Goal: Task Accomplishment & Management: Use online tool/utility

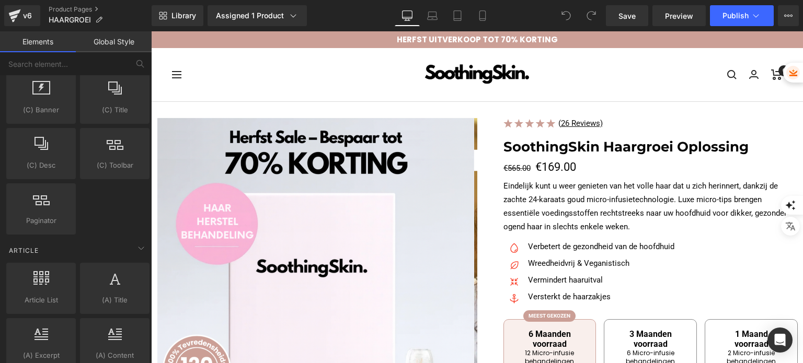
scroll to position [1828, 0]
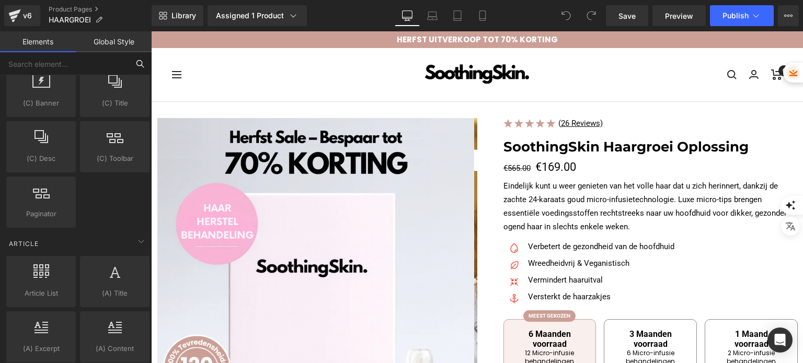
click at [85, 58] on input "text" at bounding box center [64, 63] width 129 height 23
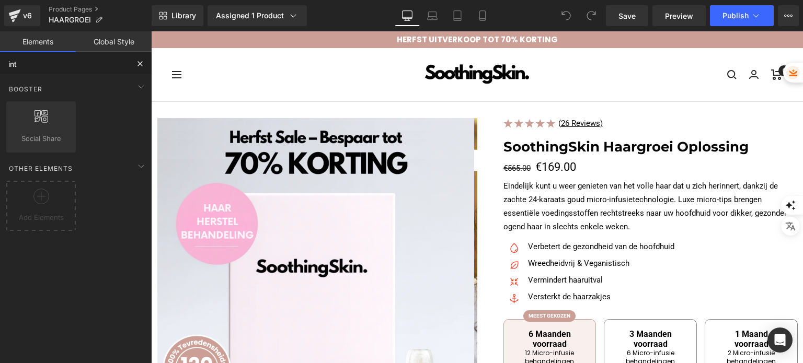
scroll to position [0, 0]
type input "inte"
click at [178, 22] on link "Library" at bounding box center [178, 15] width 52 height 21
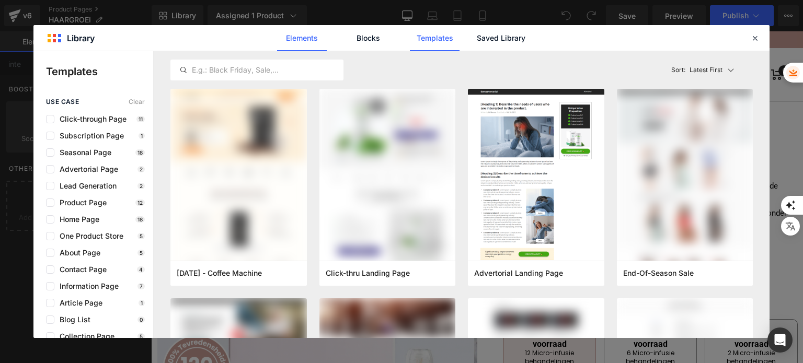
click at [311, 38] on link "Elements" at bounding box center [302, 38] width 50 height 26
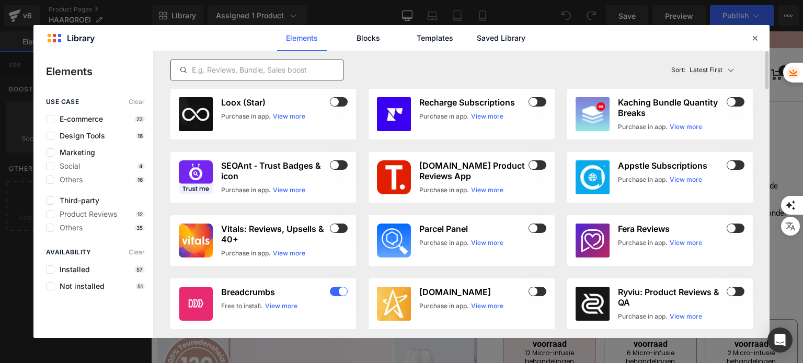
click at [310, 62] on div at bounding box center [257, 70] width 173 height 21
click at [305, 71] on input "text" at bounding box center [257, 70] width 172 height 13
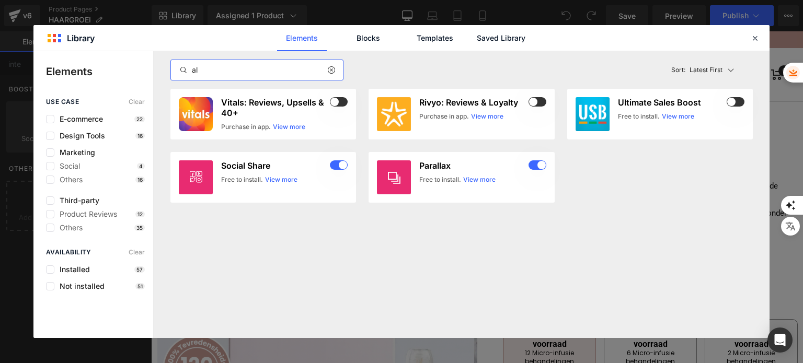
type input "a"
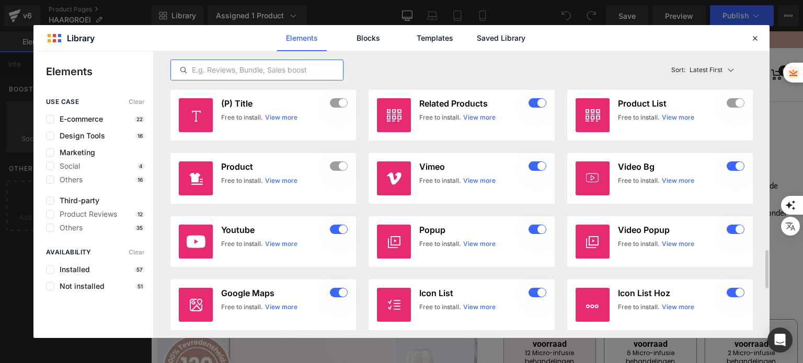
scroll to position [1518, 0]
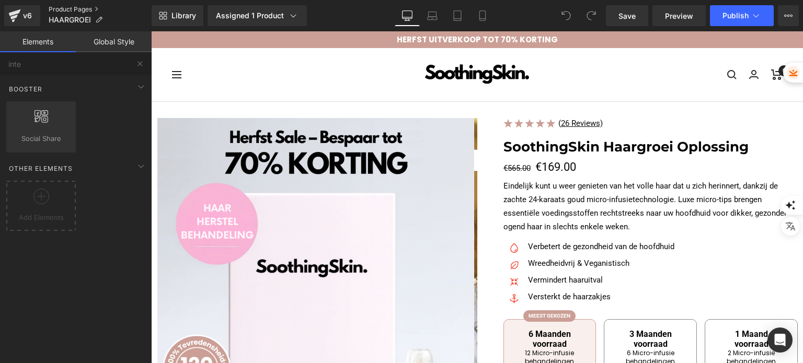
click at [84, 9] on link "Product Pages" at bounding box center [100, 9] width 103 height 8
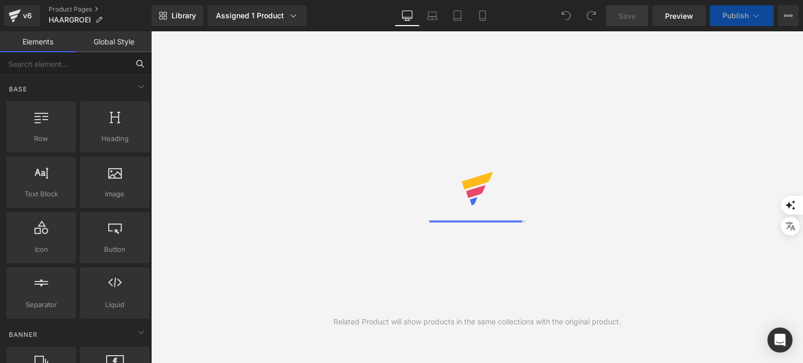
click at [80, 69] on input "text" at bounding box center [64, 63] width 129 height 23
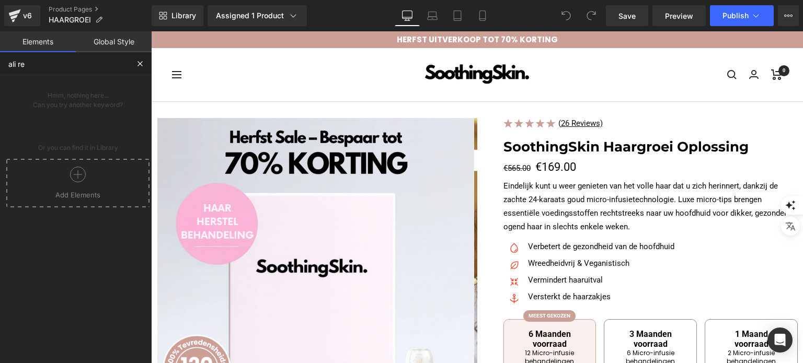
click at [72, 171] on icon at bounding box center [78, 175] width 16 height 16
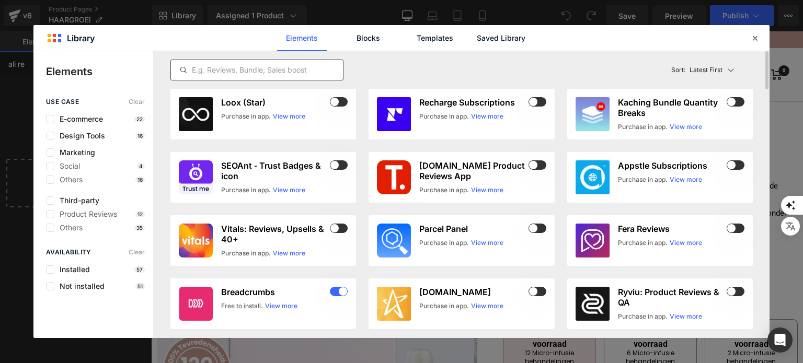
type input "ali re"
click at [228, 74] on input "text" at bounding box center [257, 70] width 172 height 13
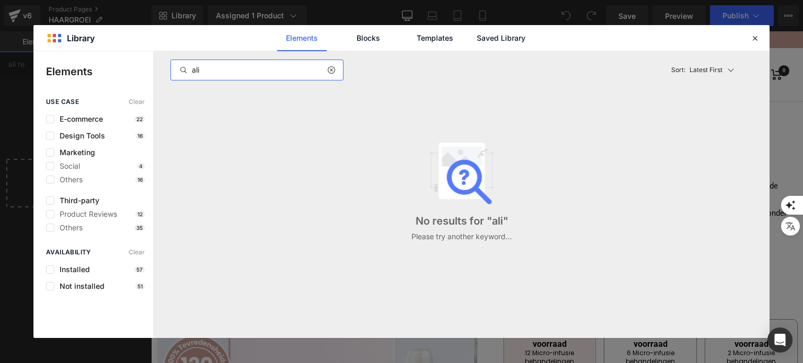
type input "ali"
click at [101, 271] on div "Installed 57" at bounding box center [95, 270] width 99 height 8
click at [48, 270] on label at bounding box center [50, 270] width 8 height 8
click at [50, 270] on input "checkbox" at bounding box center [50, 270] width 0 height 0
click at [331, 75] on div at bounding box center [335, 70] width 16 height 13
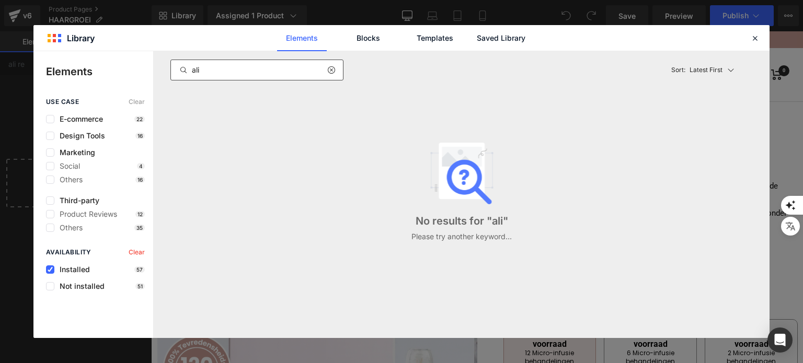
click at [331, 75] on div at bounding box center [335, 70] width 16 height 13
click at [755, 33] on icon at bounding box center [755, 37] width 9 height 9
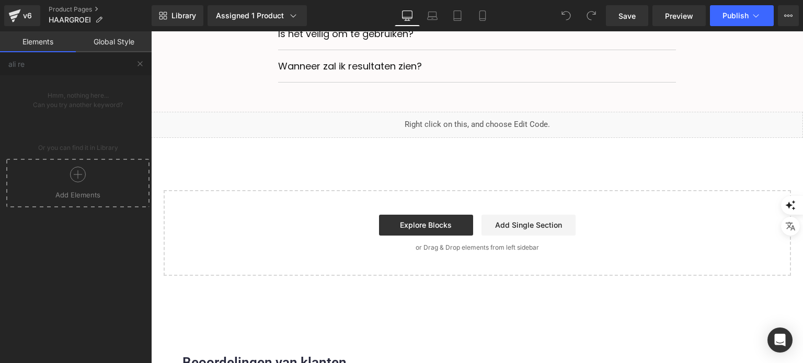
scroll to position [3955, 0]
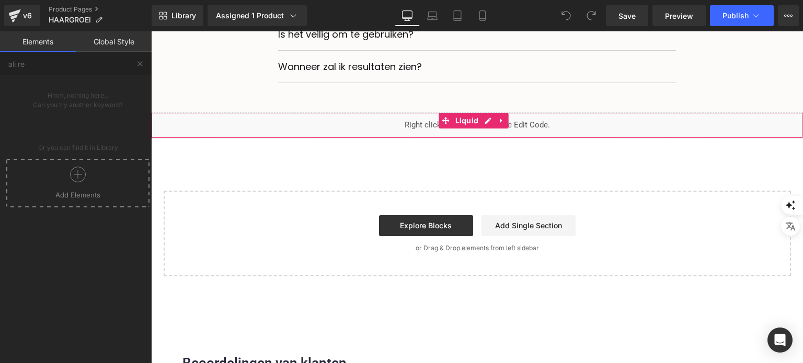
click at [444, 139] on div "Liquid" at bounding box center [477, 125] width 652 height 26
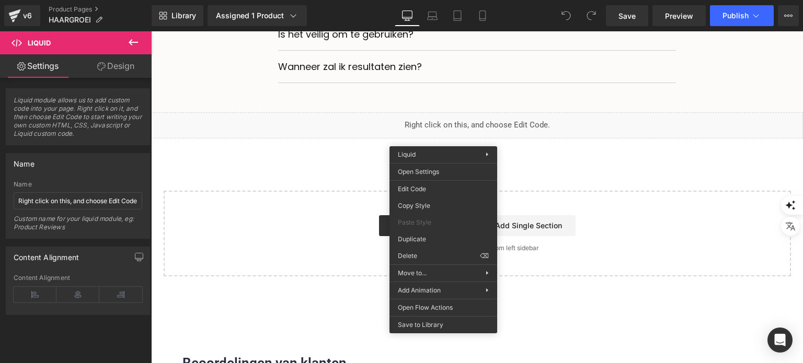
click at [348, 233] on div "Explore Blocks Add Single Section" at bounding box center [477, 225] width 594 height 21
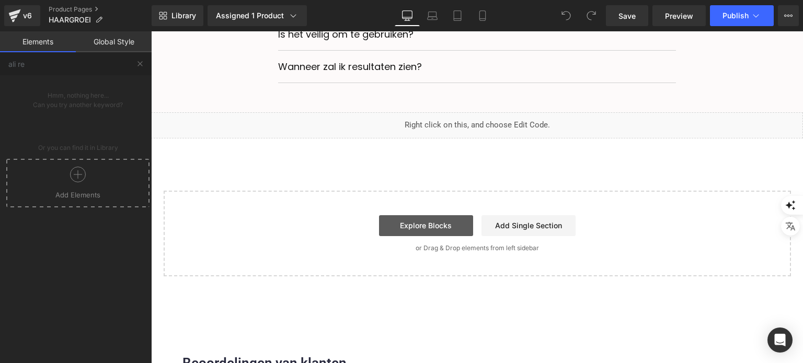
click at [442, 231] on link "Explore Blocks" at bounding box center [426, 225] width 94 height 21
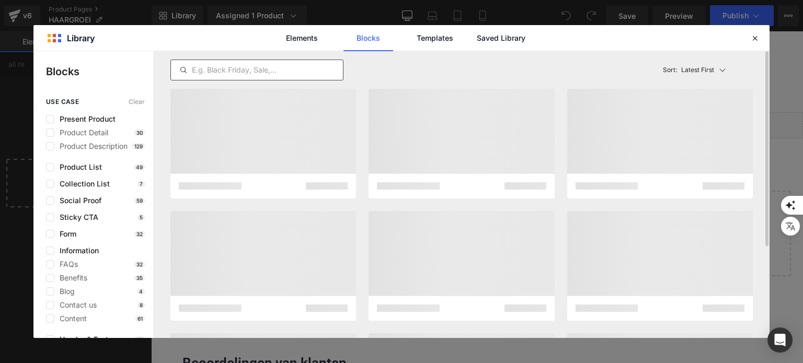
click at [212, 68] on input "text" at bounding box center [257, 70] width 172 height 13
type input "z"
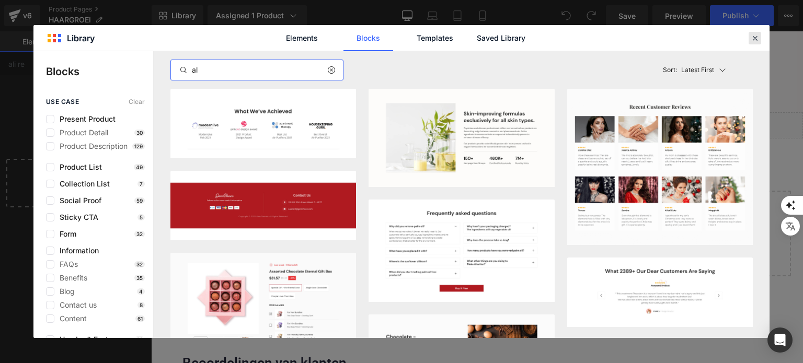
type input "al"
click at [758, 41] on icon at bounding box center [755, 37] width 9 height 9
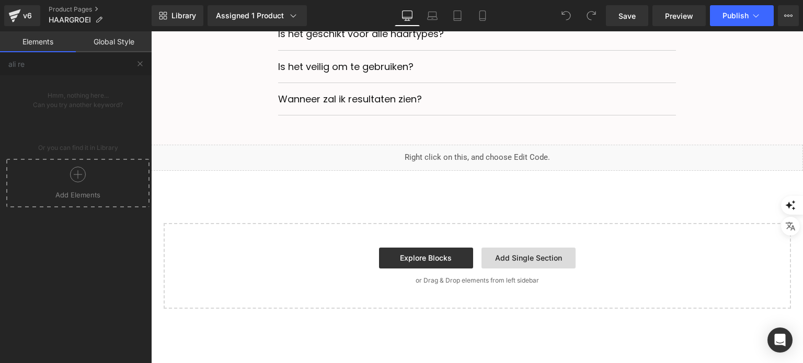
scroll to position [3921, 0]
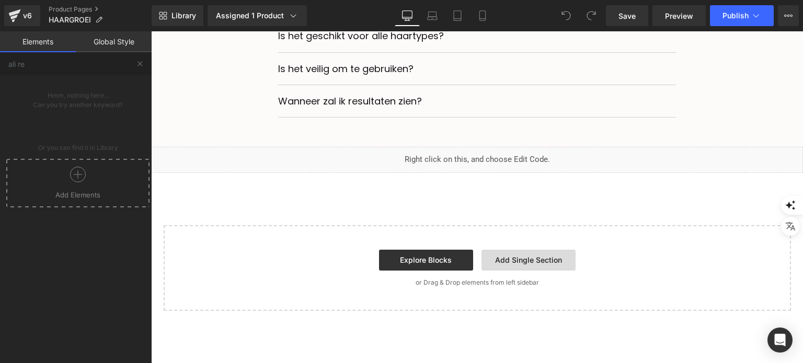
click at [519, 271] on link "Add Single Section" at bounding box center [529, 260] width 94 height 21
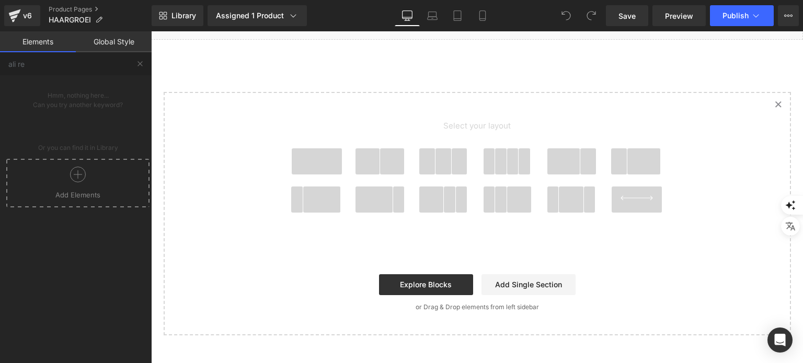
scroll to position [4054, 0]
drag, startPoint x: 311, startPoint y: 160, endPoint x: 297, endPoint y: 173, distance: 20.0
click at [297, 173] on span at bounding box center [317, 161] width 50 height 26
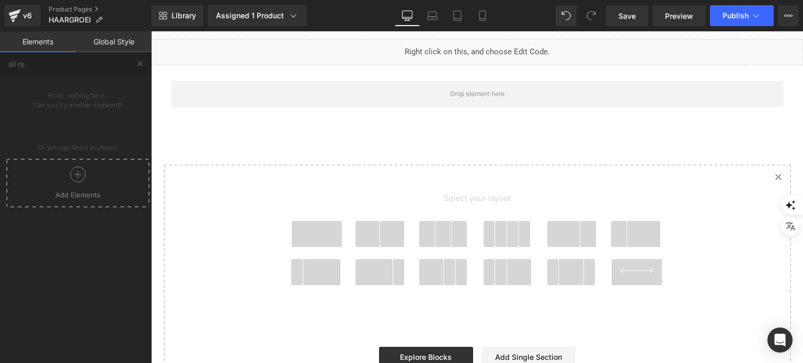
scroll to position [4027, 0]
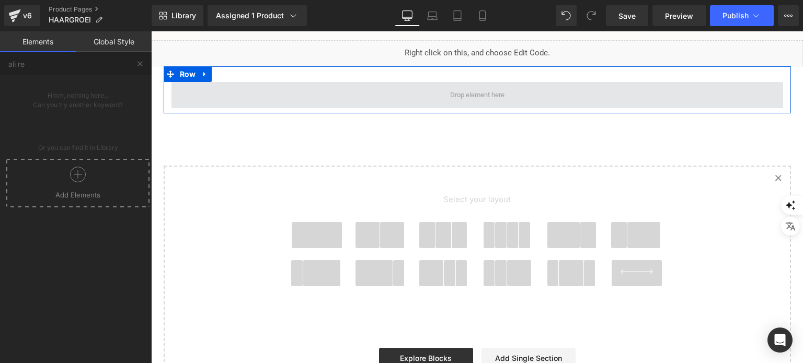
click at [413, 106] on span at bounding box center [478, 95] width 612 height 26
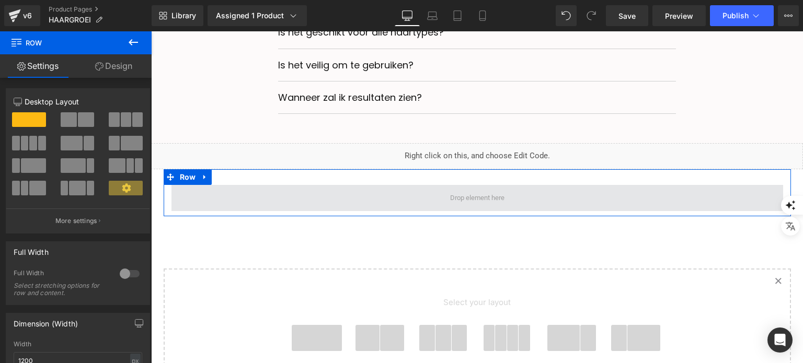
scroll to position [3923, 0]
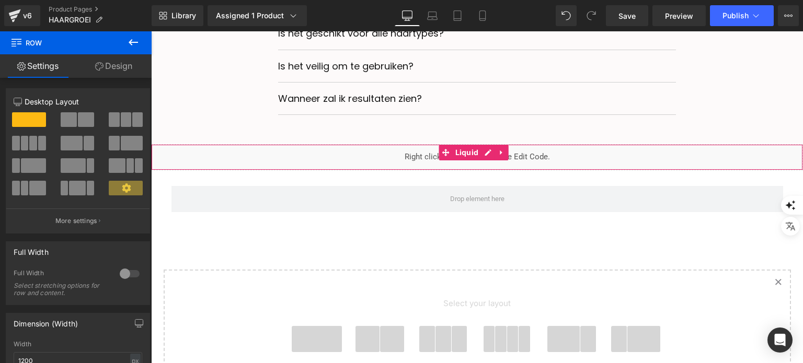
click at [416, 157] on div "Liquid" at bounding box center [477, 157] width 652 height 26
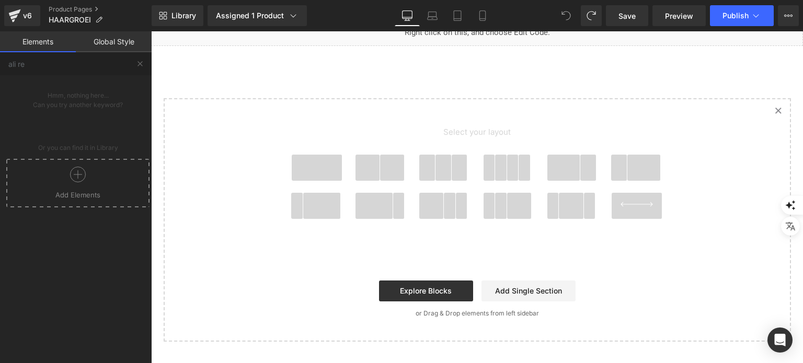
scroll to position [4058, 0]
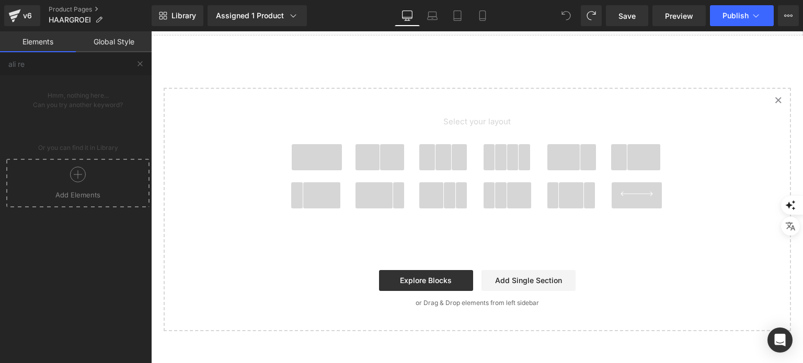
click at [561, 8] on span at bounding box center [566, 15] width 21 height 21
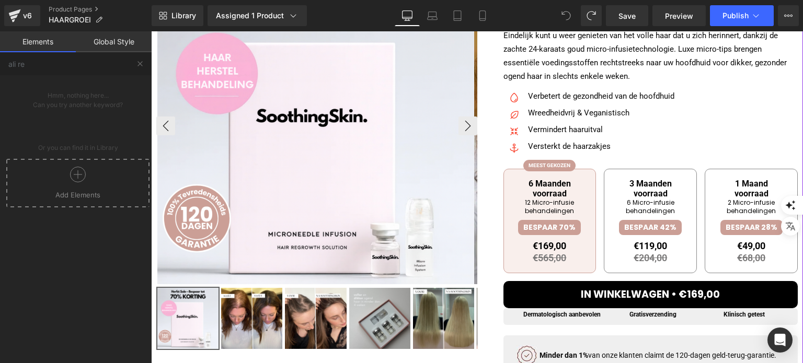
scroll to position [0, 0]
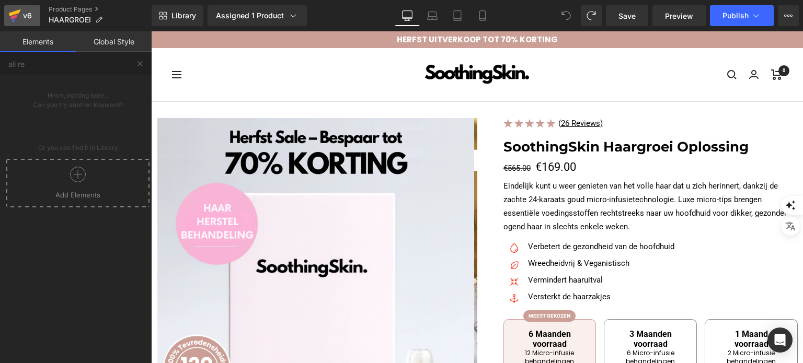
click at [21, 22] on link "v6" at bounding box center [22, 15] width 36 height 21
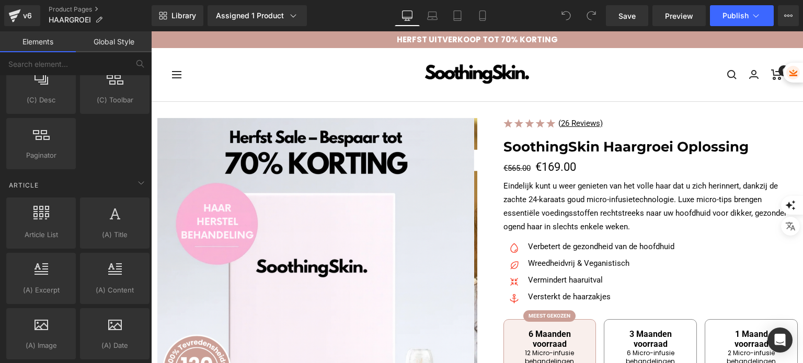
scroll to position [2010, 0]
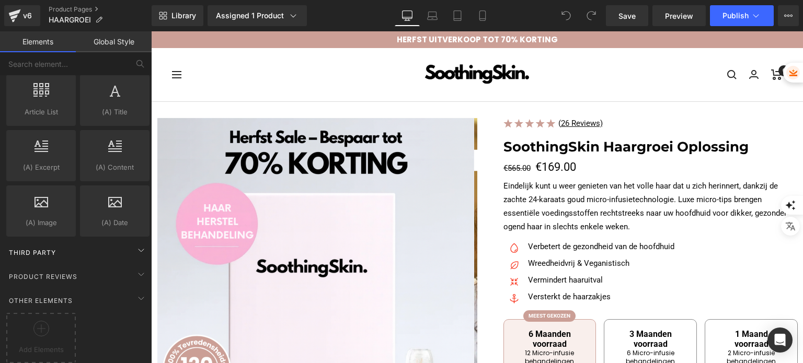
click at [78, 244] on div "Third Party" at bounding box center [77, 252] width 147 height 21
click at [77, 266] on div "Product Reviews" at bounding box center [77, 276] width 147 height 21
click at [79, 290] on div "Other Elements" at bounding box center [77, 300] width 147 height 21
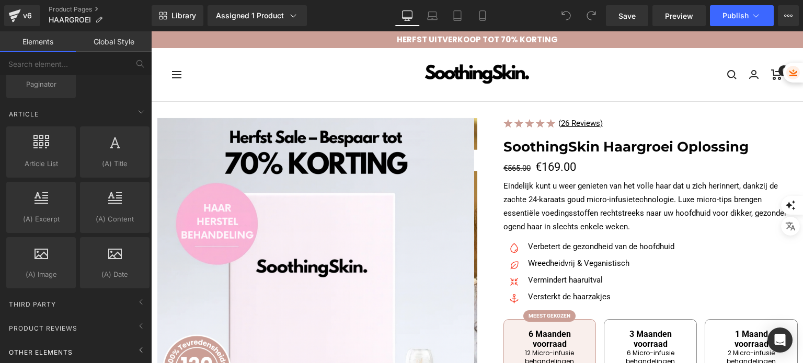
scroll to position [1956, 0]
click at [66, 60] on input "text" at bounding box center [64, 63] width 129 height 23
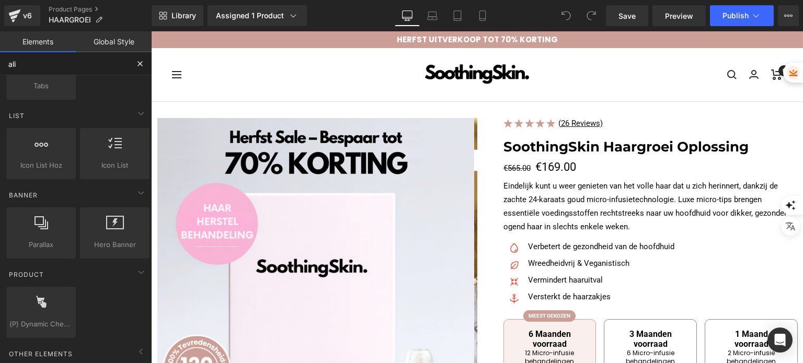
scroll to position [0, 0]
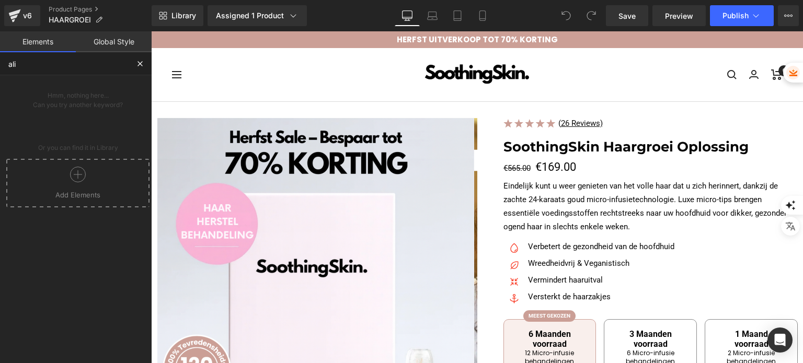
click at [93, 198] on span "Add Elements" at bounding box center [78, 194] width 138 height 9
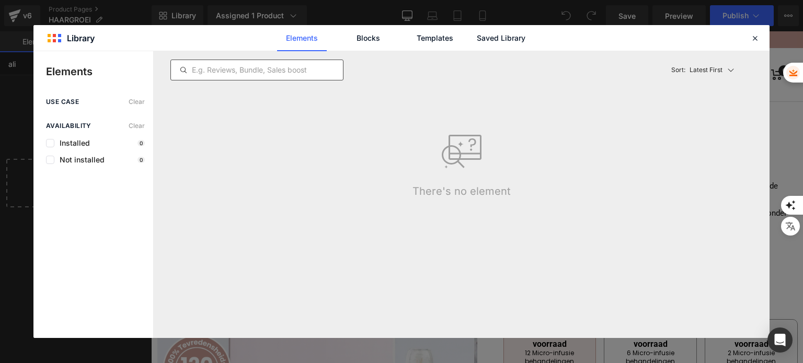
type input "ali"
click at [237, 76] on div at bounding box center [257, 70] width 173 height 21
click at [237, 74] on input "text" at bounding box center [257, 70] width 172 height 13
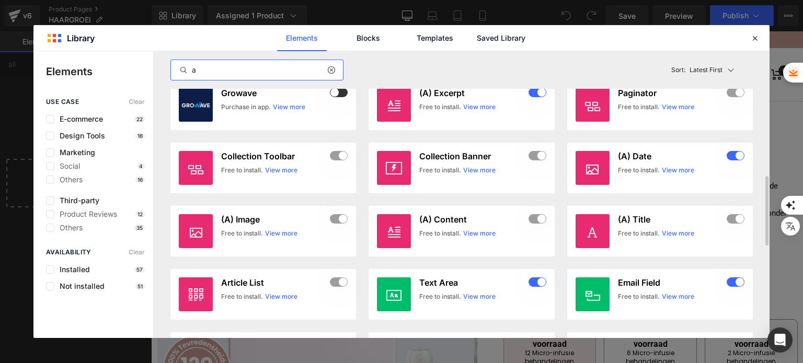
scroll to position [570, 0]
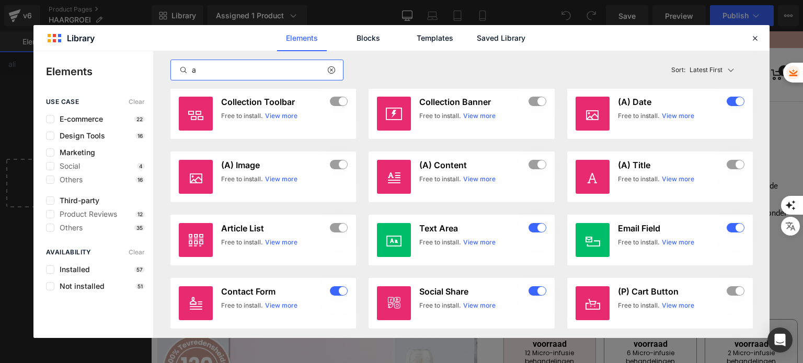
type input "a"
click at [751, 46] on div "Elements Blocks Templates Saved Library" at bounding box center [401, 38] width 736 height 26
click at [753, 39] on icon at bounding box center [755, 37] width 9 height 9
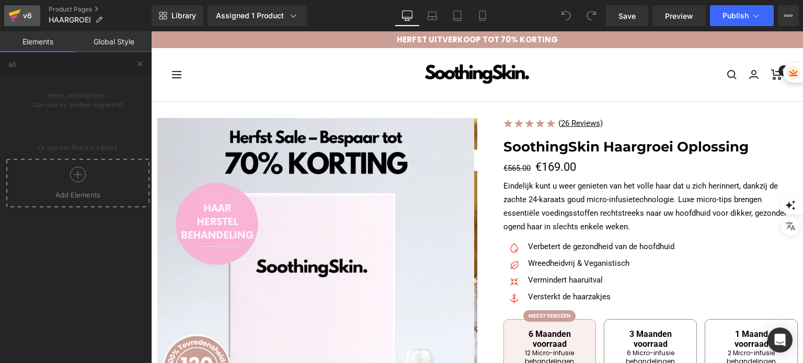
click at [15, 16] on icon at bounding box center [13, 17] width 7 height 5
